Goal: Book appointment/travel/reservation

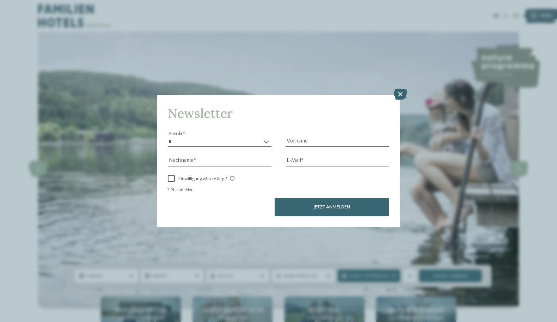
click at [267, 222] on div "Newsletter * **** **** ******* ****** Anrede Vorname Nachname Link" at bounding box center [278, 161] width 557 height 322
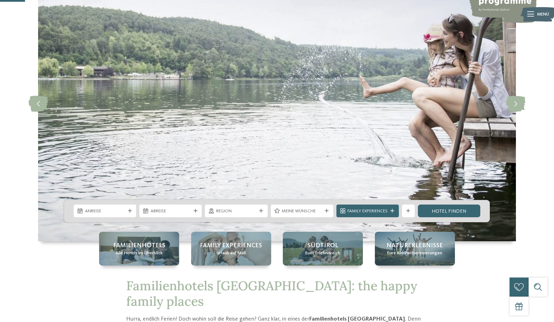
scroll to position [131, 0]
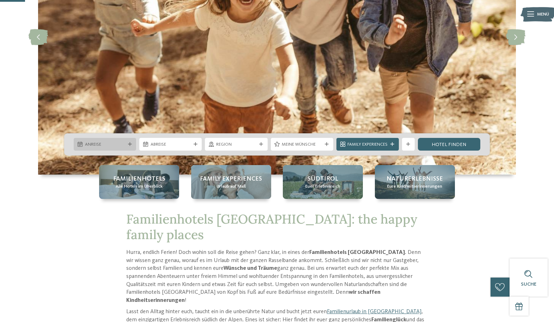
click at [111, 148] on div "Anreise" at bounding box center [105, 144] width 62 height 13
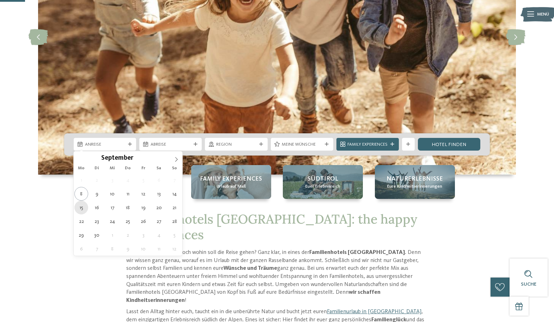
scroll to position [130, 0]
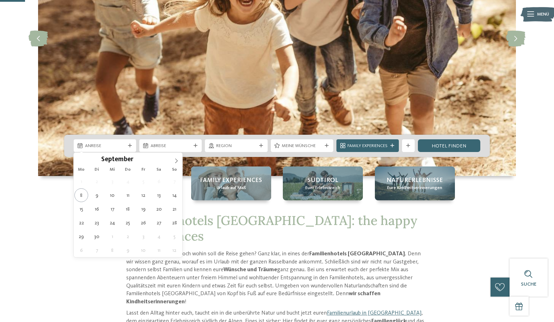
drag, startPoint x: 179, startPoint y: 163, endPoint x: 177, endPoint y: 166, distance: 4.0
click at [179, 163] on span at bounding box center [176, 159] width 12 height 12
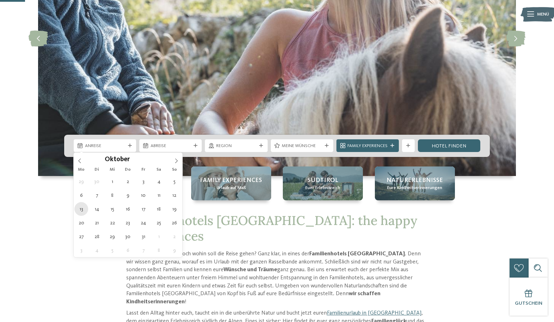
type div "13.10.2025"
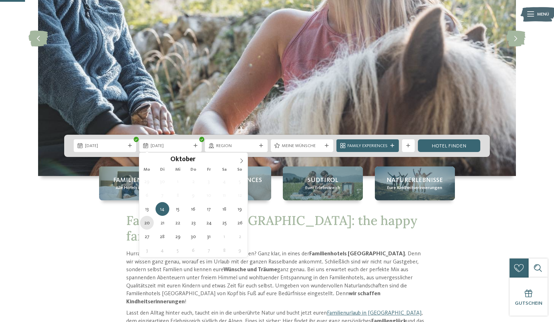
type div "20.10.2025"
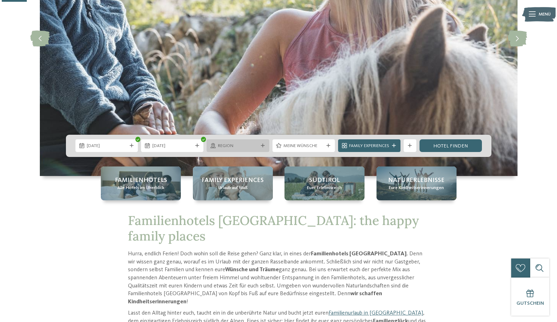
scroll to position [131, 0]
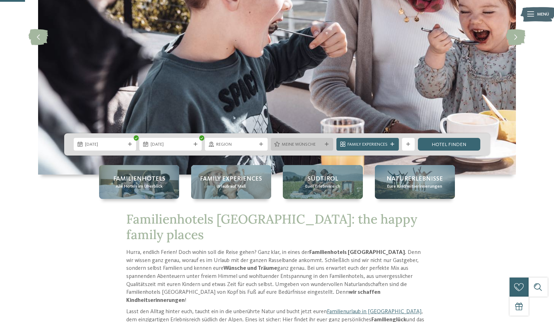
click at [305, 144] on span "Meine Wünsche" at bounding box center [302, 144] width 40 height 6
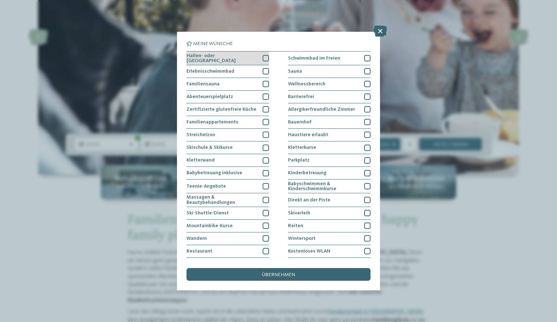
click at [264, 60] on div at bounding box center [266, 58] width 6 height 6
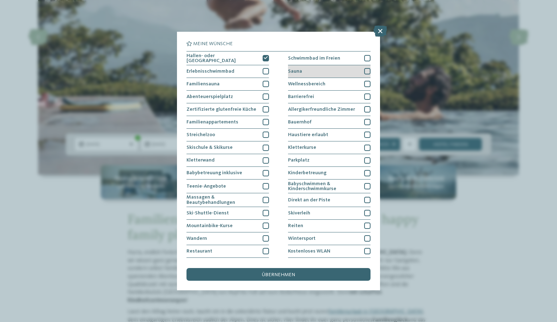
click at [364, 70] on div at bounding box center [367, 71] width 6 height 6
click at [364, 120] on div at bounding box center [367, 122] width 6 height 6
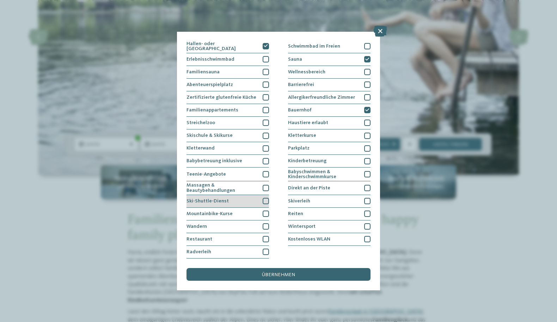
scroll to position [22, 0]
click at [264, 119] on div at bounding box center [266, 122] width 6 height 6
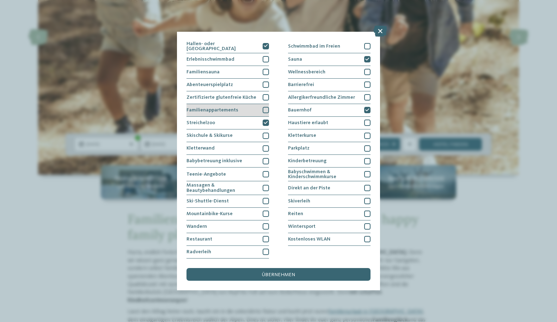
click at [265, 107] on div at bounding box center [266, 110] width 6 height 6
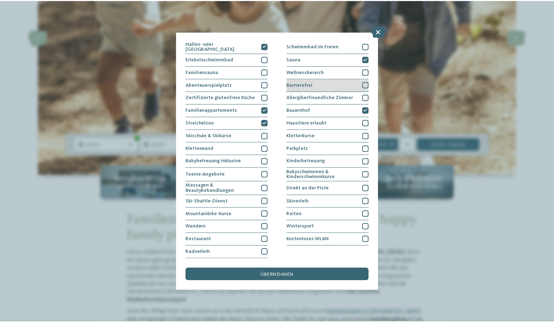
scroll to position [0, 0]
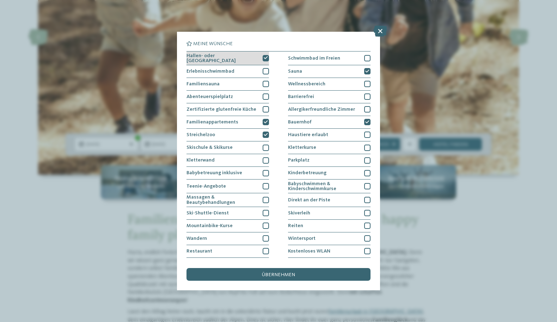
click at [264, 56] on icon at bounding box center [266, 58] width 4 height 4
click at [278, 272] on span "übernehmen" at bounding box center [278, 274] width 33 height 5
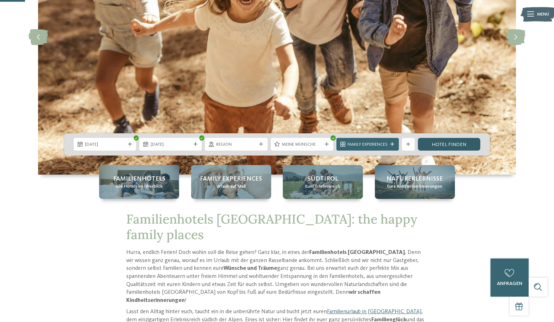
click at [442, 142] on link "Hotel finden" at bounding box center [449, 144] width 62 height 13
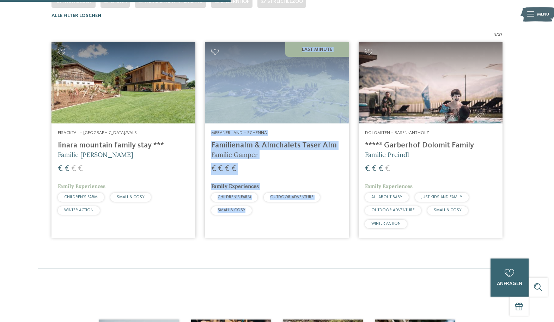
scroll to position [204, 0]
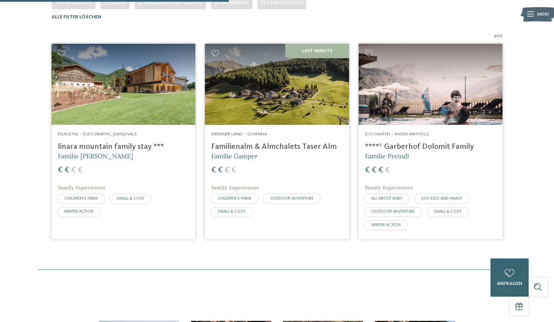
click at [339, 252] on div "Familienhotels Südtirol – von Familien für Familien Die Expertinnen und Experte…" at bounding box center [277, 54] width 554 height 429
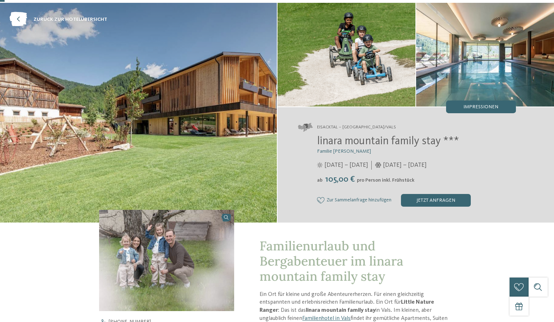
scroll to position [17, 0]
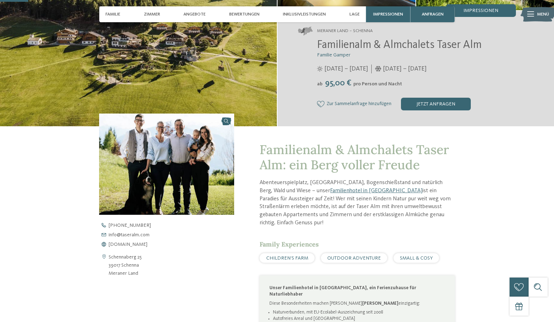
scroll to position [127, 0]
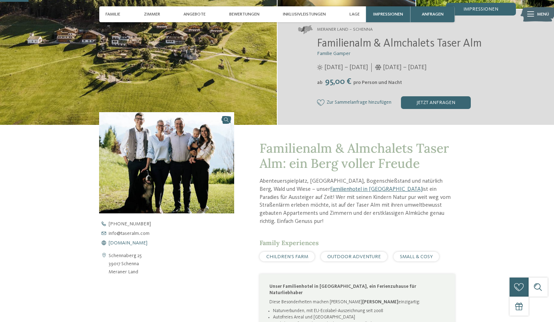
click at [144, 243] on span "[DOMAIN_NAME]" at bounding box center [128, 242] width 39 height 5
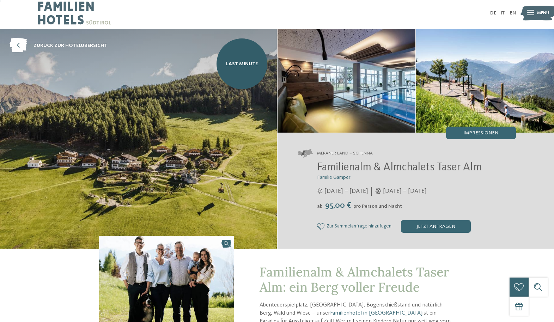
scroll to position [1, 0]
